Goal: Unclear

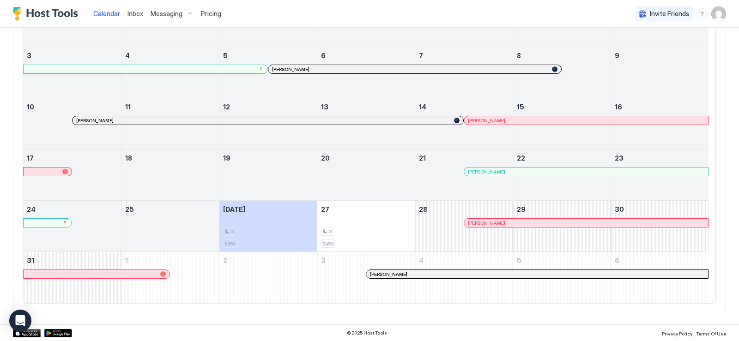
scroll to position [190, 0]
click at [371, 271] on div at bounding box center [370, 273] width 7 height 7
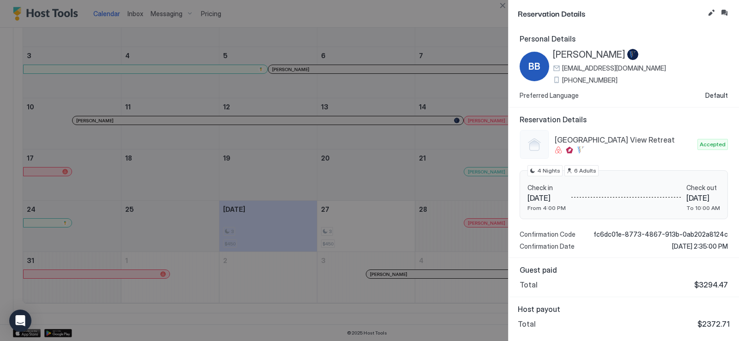
click at [409, 16] on div at bounding box center [369, 170] width 739 height 341
click at [351, 265] on div at bounding box center [369, 170] width 739 height 341
click at [503, 6] on button "Close" at bounding box center [502, 5] width 11 height 11
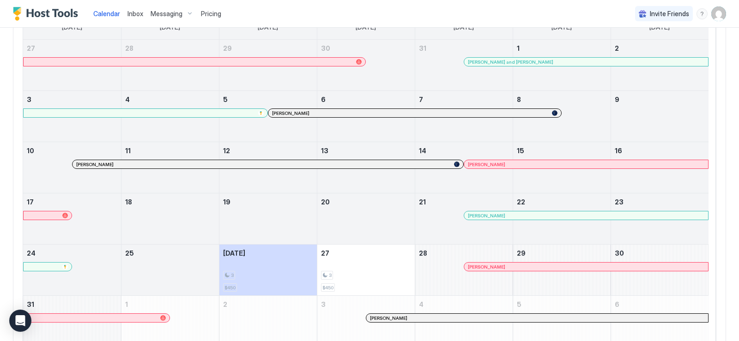
scroll to position [5, 0]
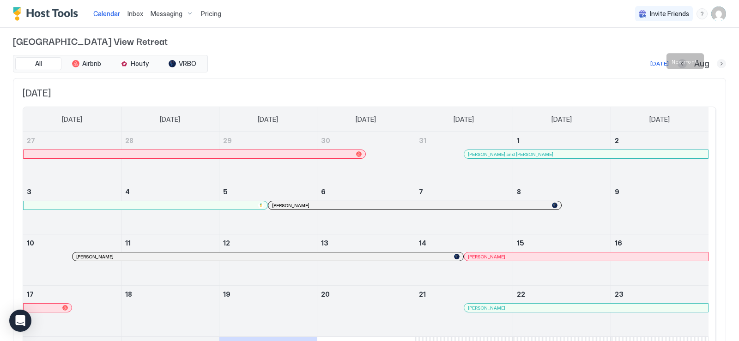
click at [716, 65] on button "Next month" at bounding box center [720, 63] width 9 height 9
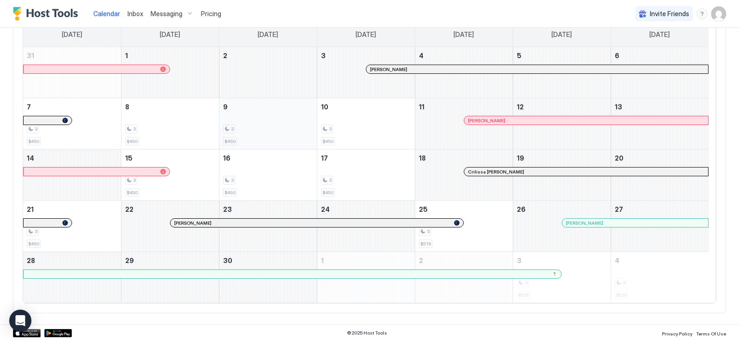
scroll to position [38, 0]
